Goal: Information Seeking & Learning: Learn about a topic

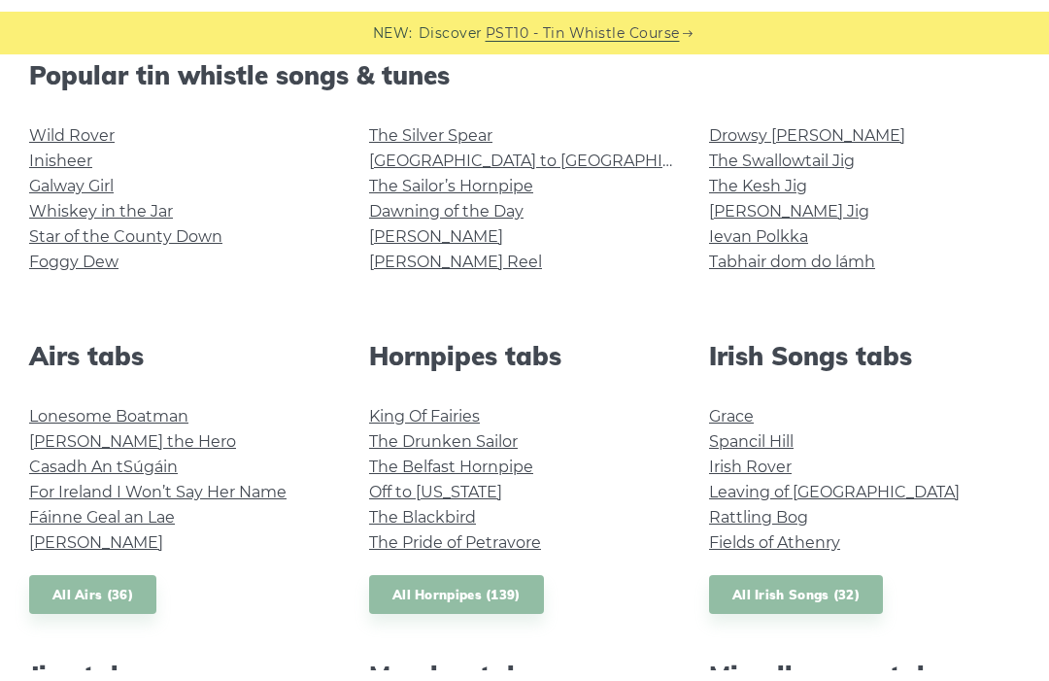
scroll to position [489, 0]
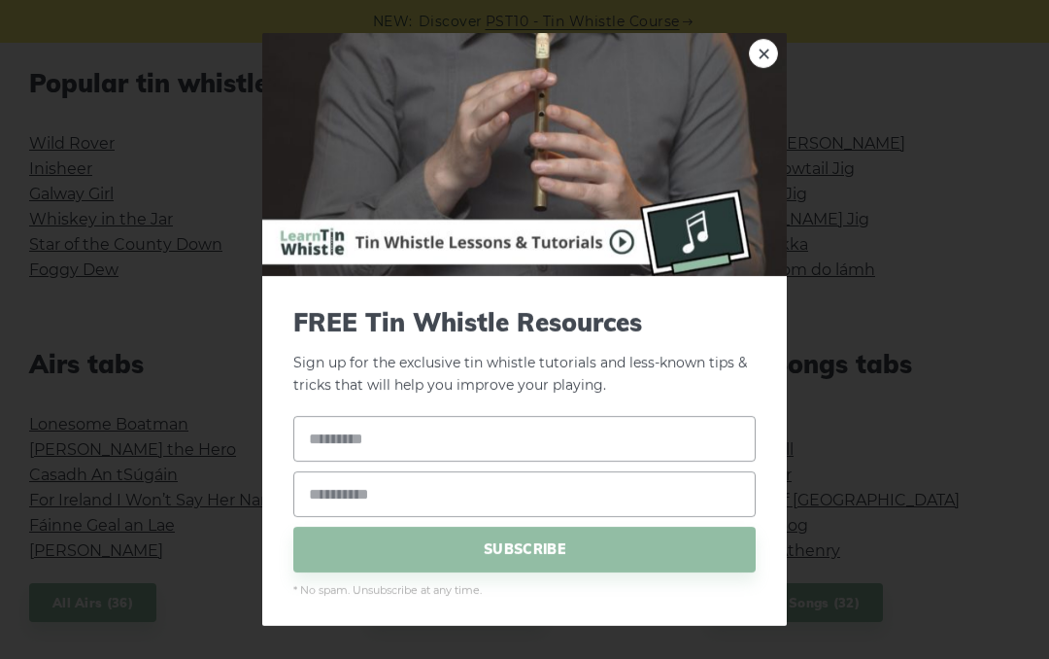
click at [771, 41] on link "×" at bounding box center [763, 53] width 29 height 29
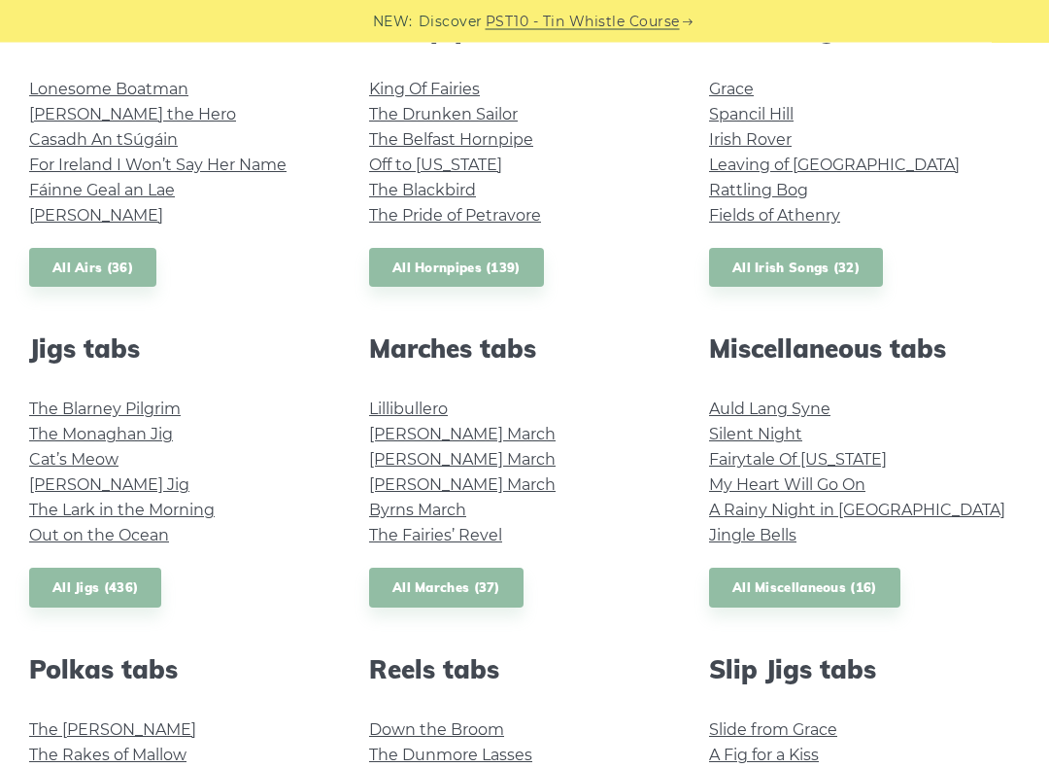
scroll to position [825, 0]
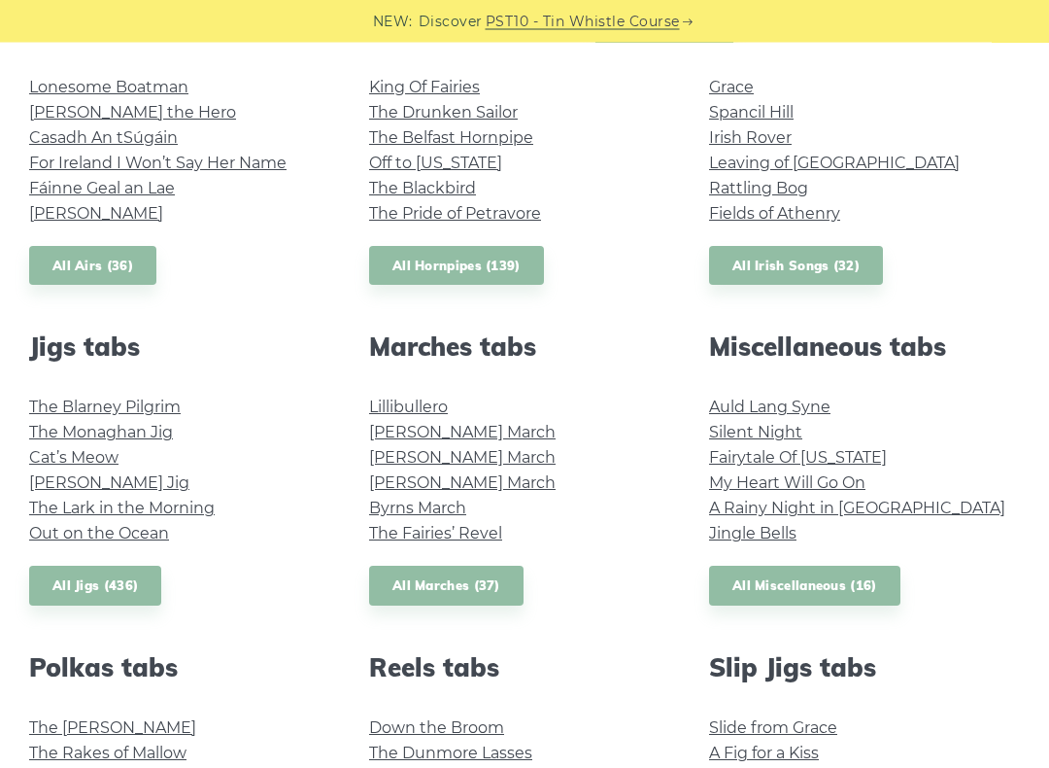
click at [506, 462] on link "[PERSON_NAME] March" at bounding box center [462, 458] width 187 height 18
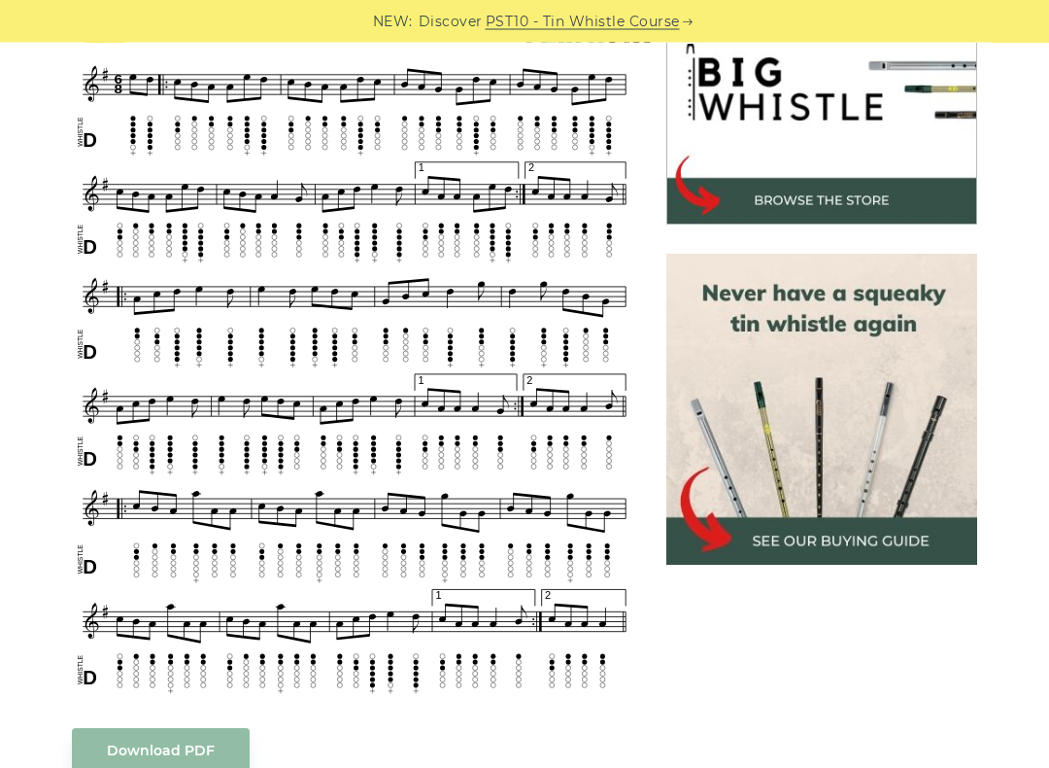
scroll to position [649, 0]
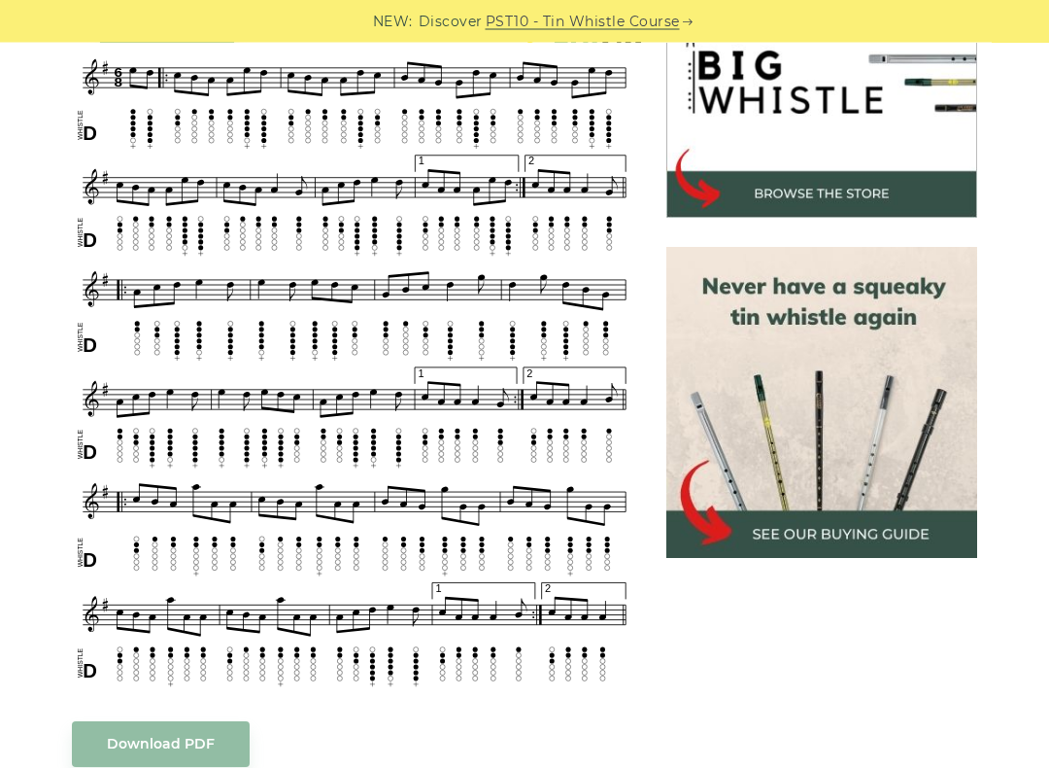
click at [900, 534] on img at bounding box center [822, 403] width 311 height 311
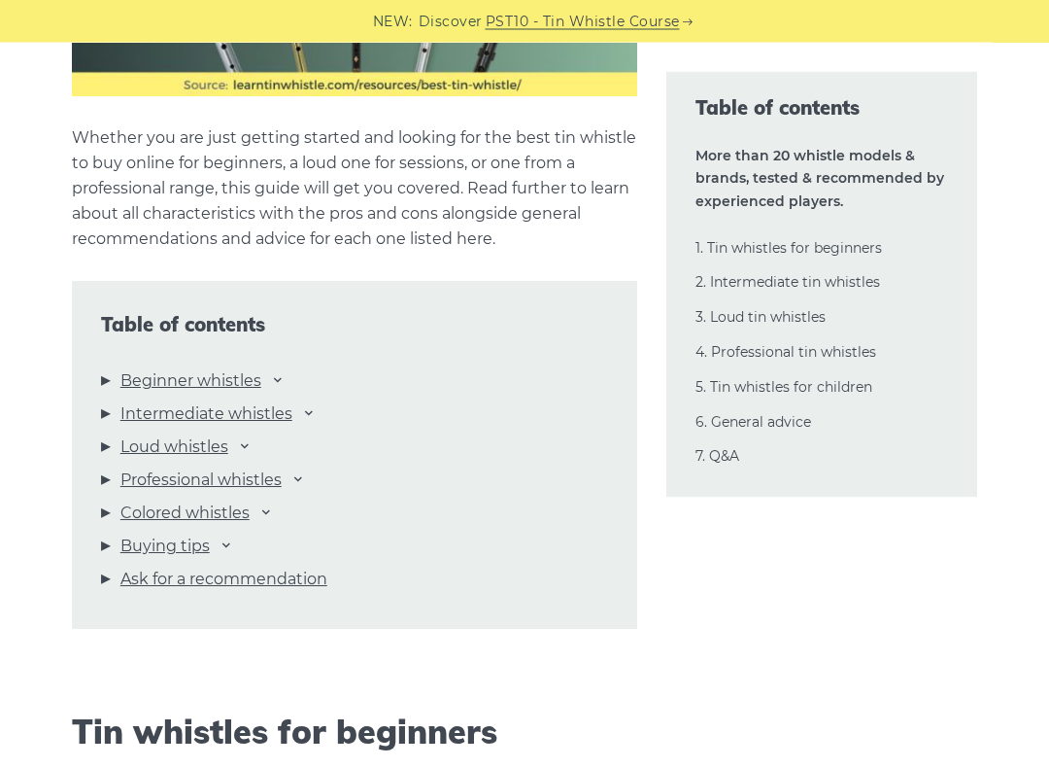
scroll to position [1826, 0]
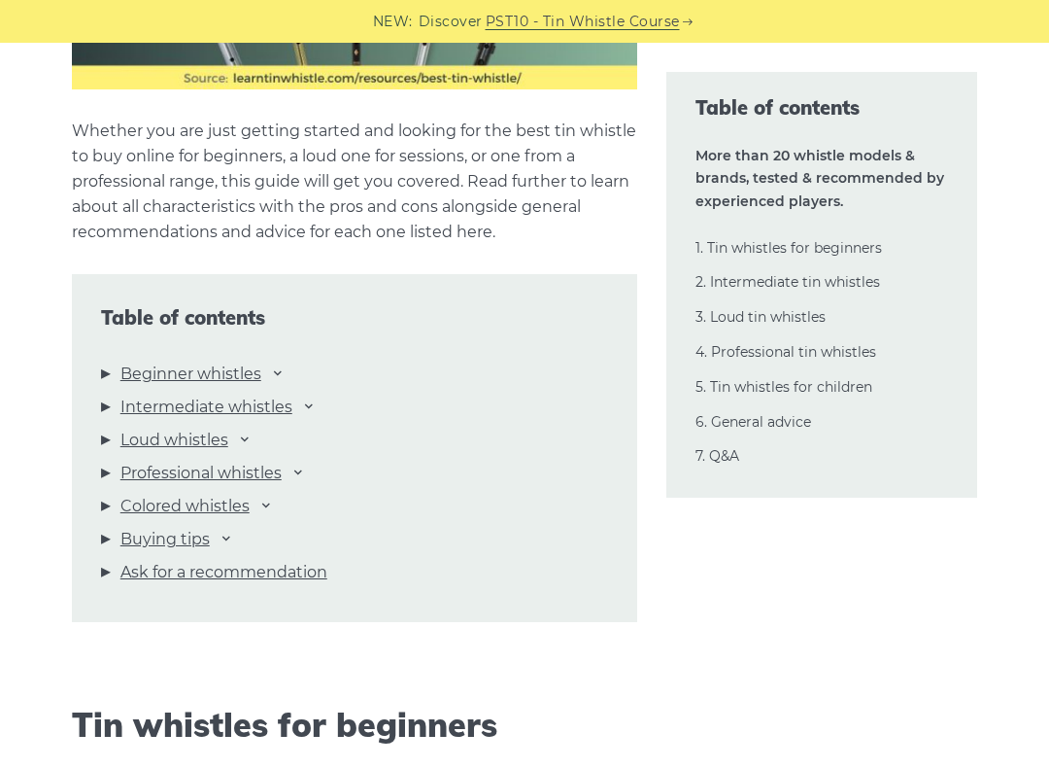
click at [876, 283] on link "2. Intermediate tin whistles" at bounding box center [788, 281] width 185 height 17
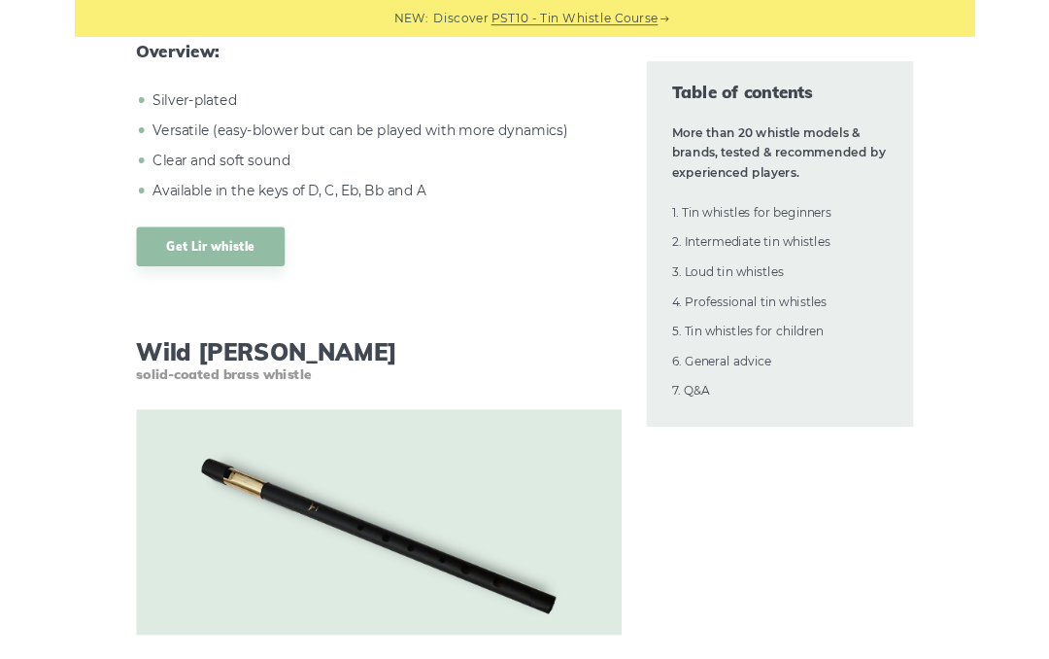
scroll to position [13790, 0]
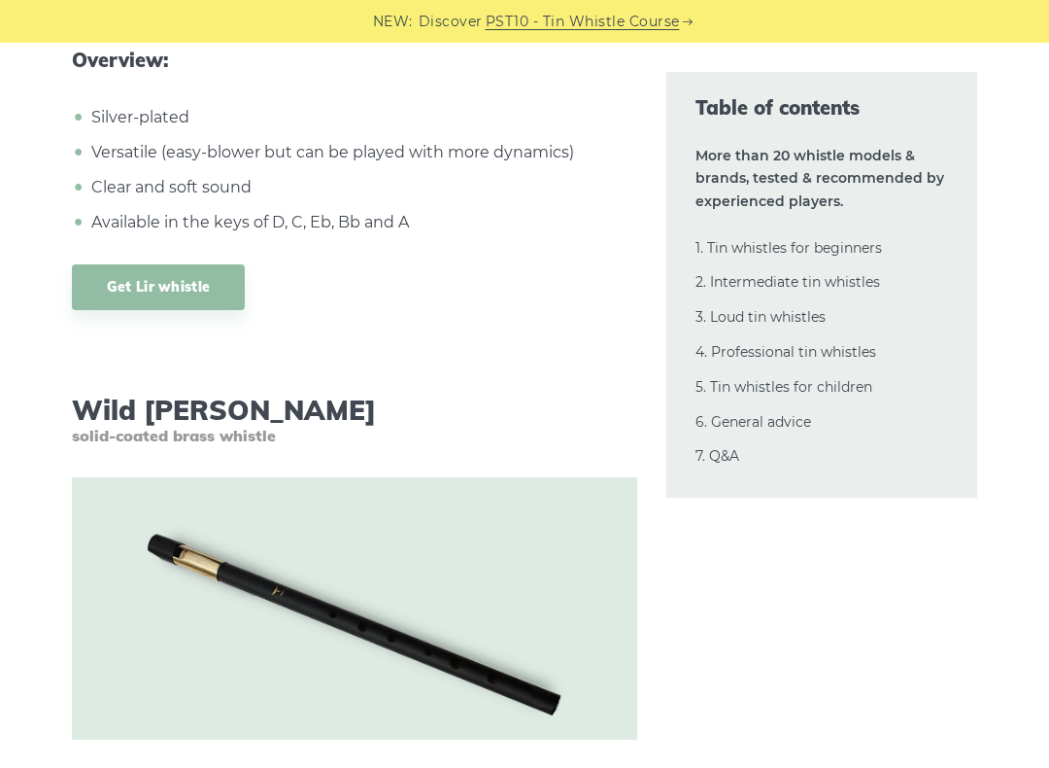
click at [144, 264] on link "Get Lir whistle" at bounding box center [159, 287] width 174 height 46
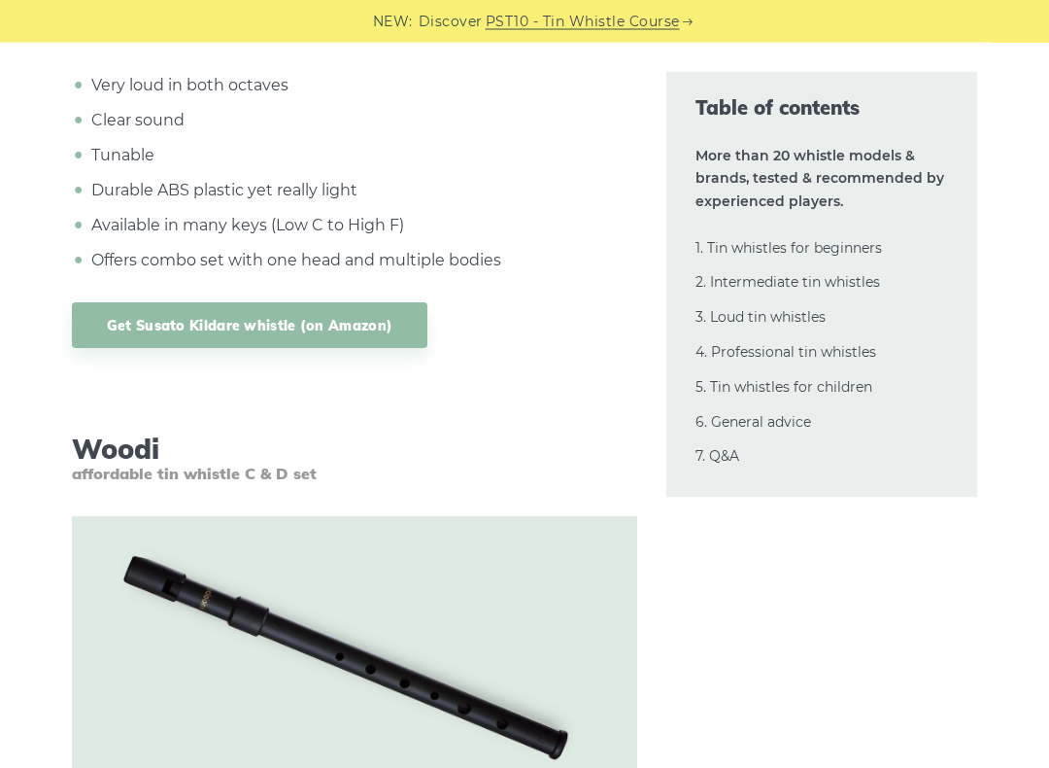
scroll to position [19935, 0]
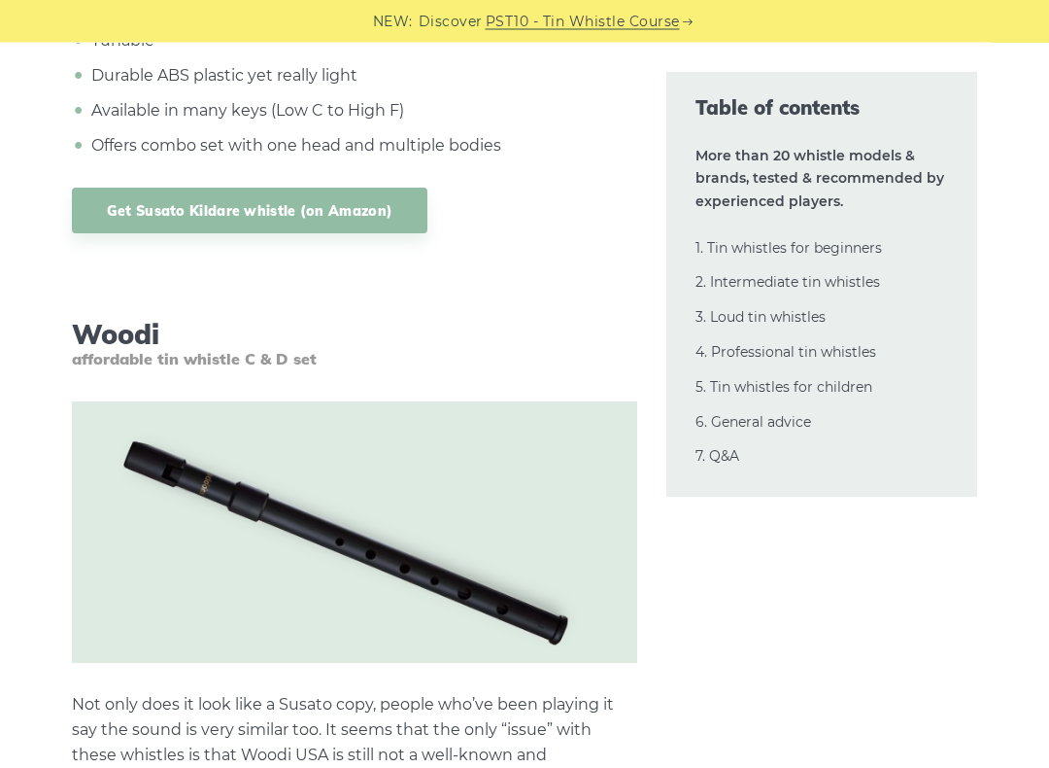
click at [870, 378] on link "5. Tin whistles for children" at bounding box center [784, 386] width 177 height 17
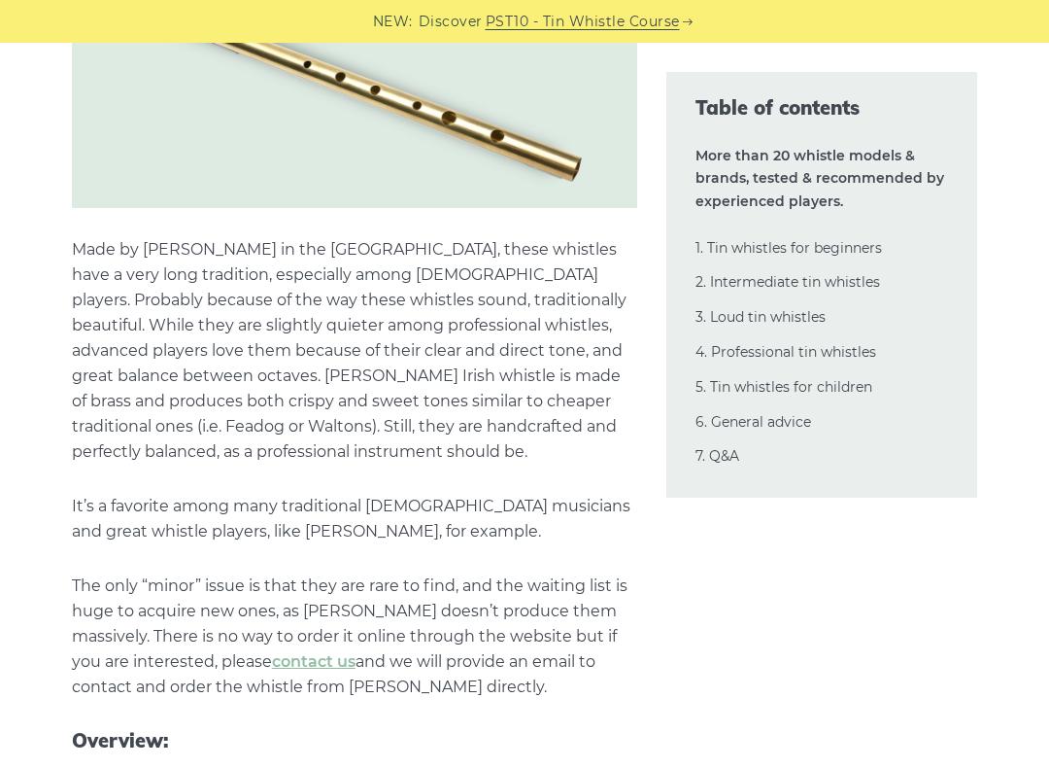
scroll to position [31869, 0]
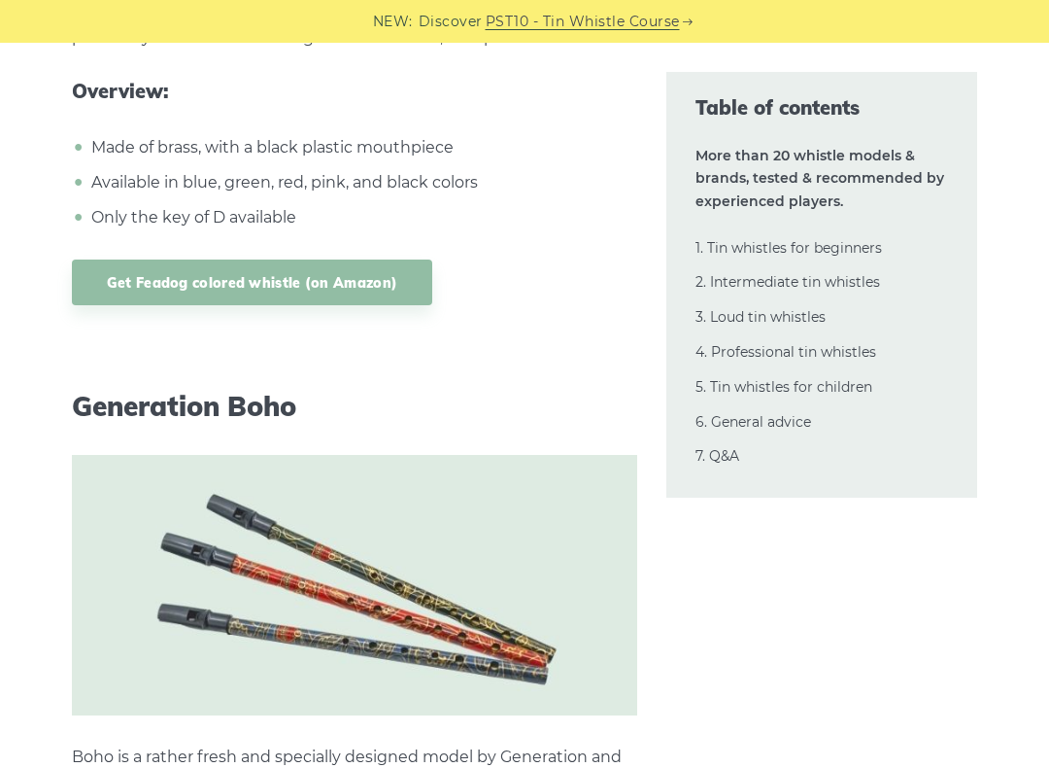
click at [870, 240] on link "1. Tin whistles for beginners" at bounding box center [789, 247] width 187 height 17
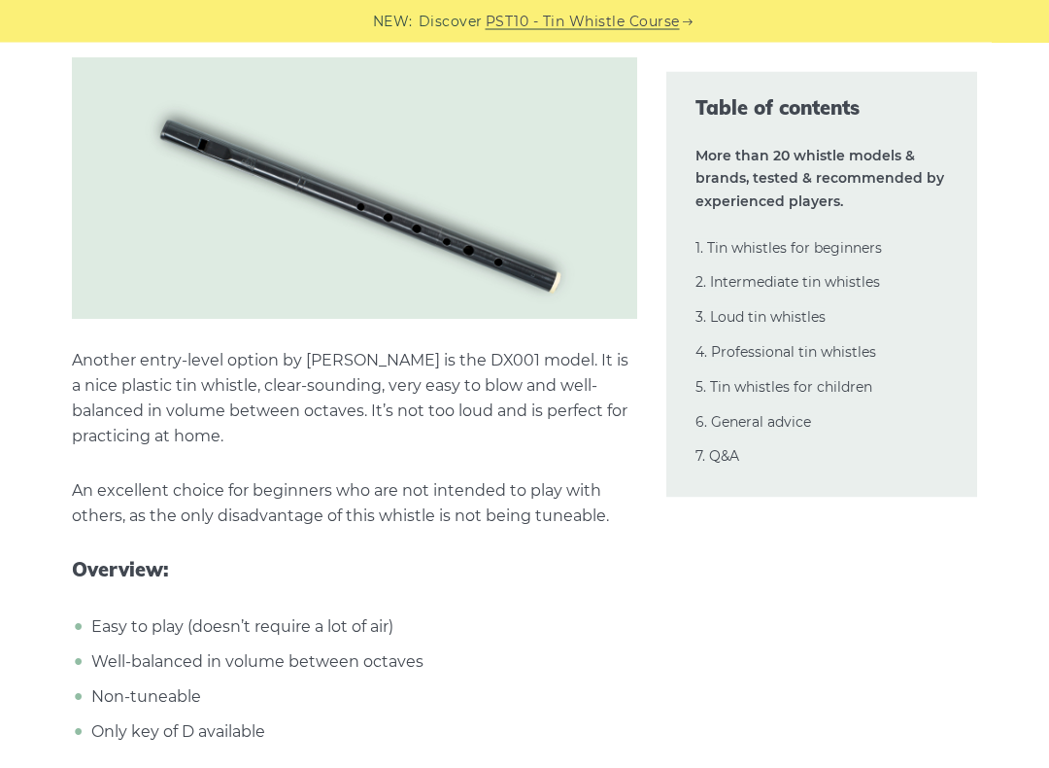
scroll to position [9451, 0]
click at [869, 345] on link "4. Professional tin whistles" at bounding box center [786, 351] width 181 height 17
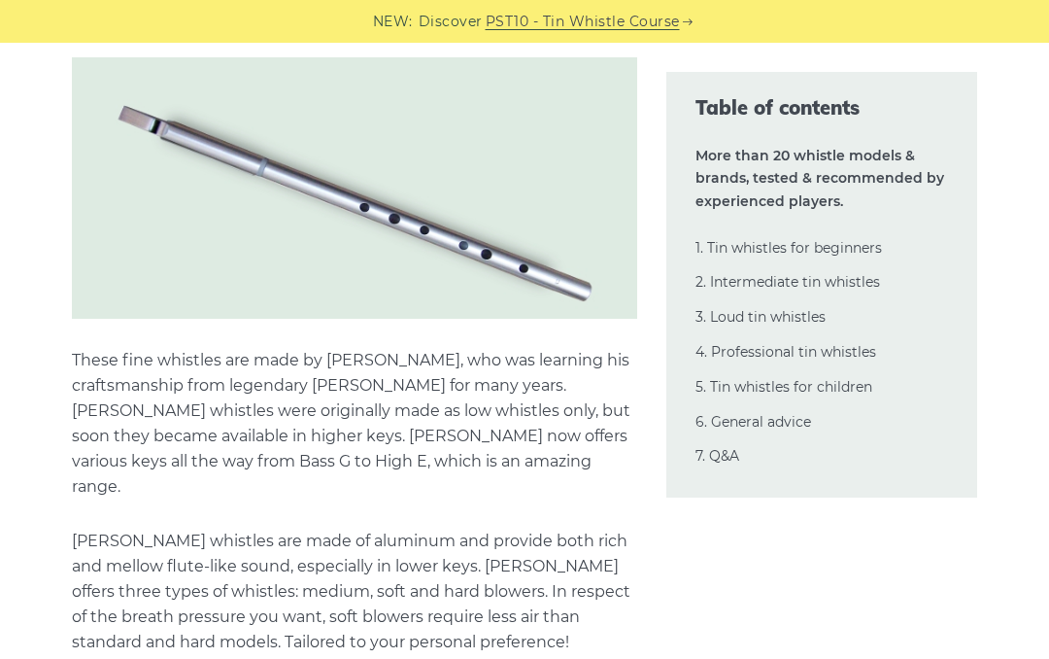
scroll to position [25259, 0]
click at [857, 283] on link "2. Intermediate tin whistles" at bounding box center [788, 281] width 185 height 17
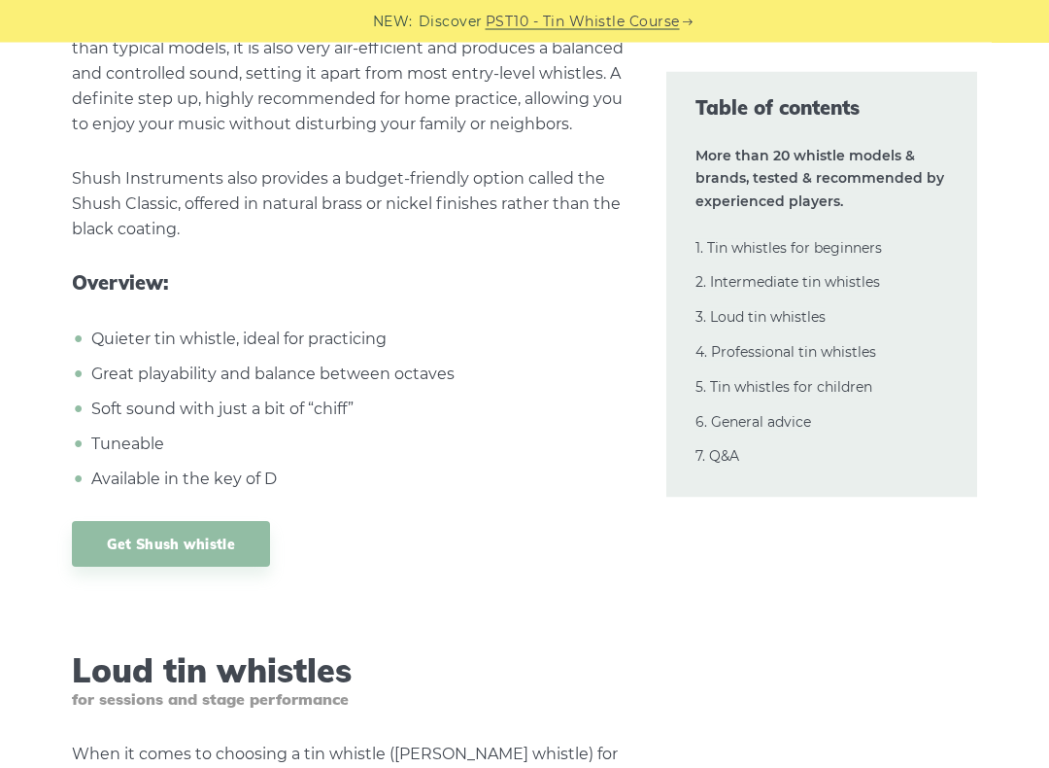
scroll to position [17507, 0]
click at [108, 520] on link "Get Shush whistle" at bounding box center [171, 543] width 198 height 46
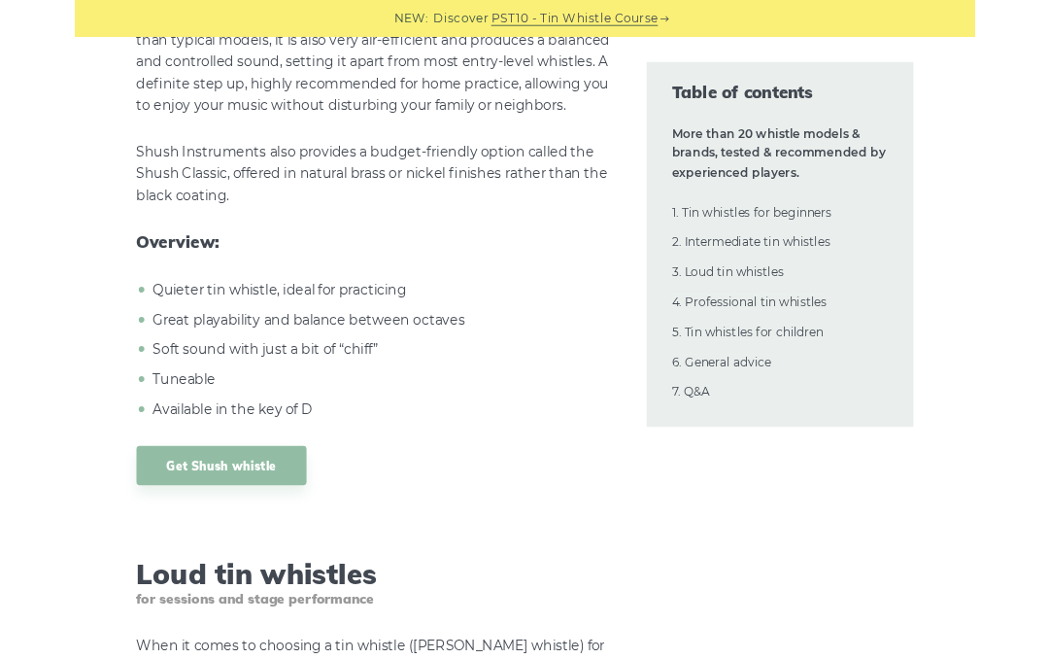
scroll to position [17562, 0]
